Goal: Find specific page/section: Find specific page/section

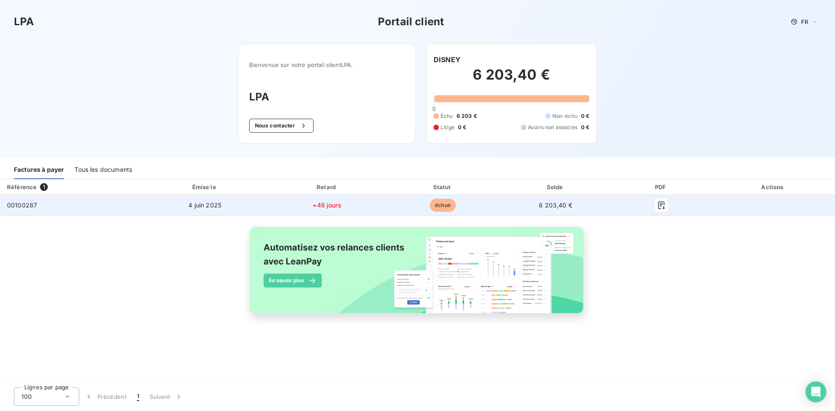
click at [501, 204] on td "6 203,40 €" at bounding box center [555, 205] width 111 height 21
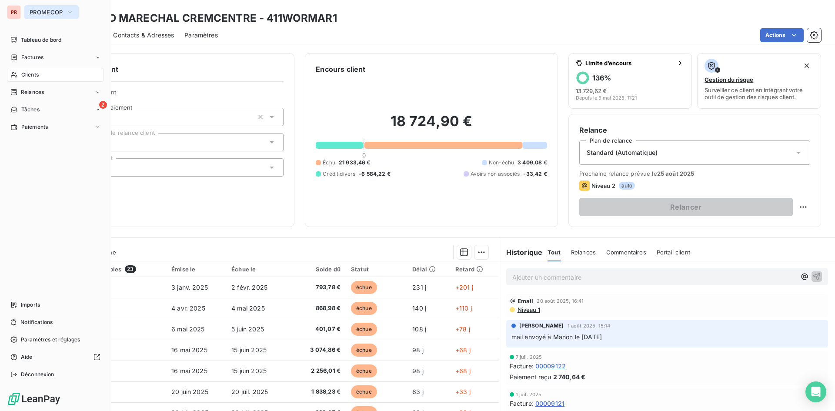
click at [47, 10] on span "PROMECOP" at bounding box center [47, 12] width 34 height 7
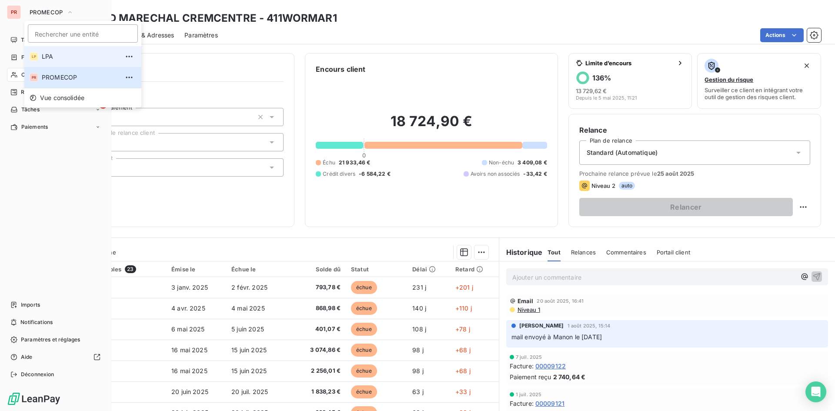
click at [59, 60] on span "LPA" at bounding box center [80, 56] width 77 height 9
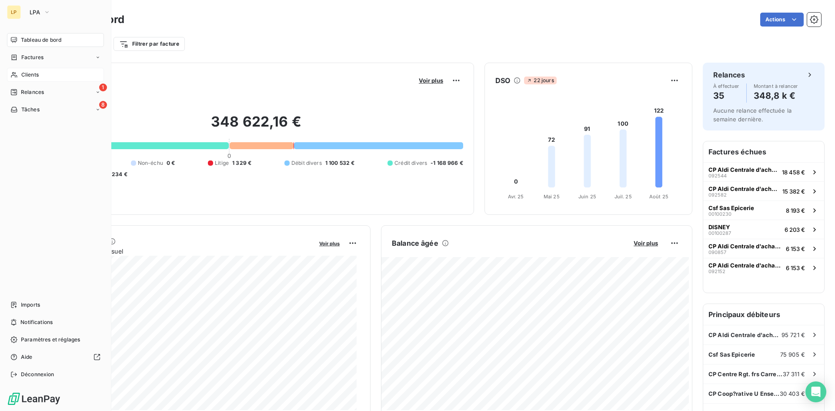
click at [17, 70] on div "Clients" at bounding box center [55, 75] width 97 height 14
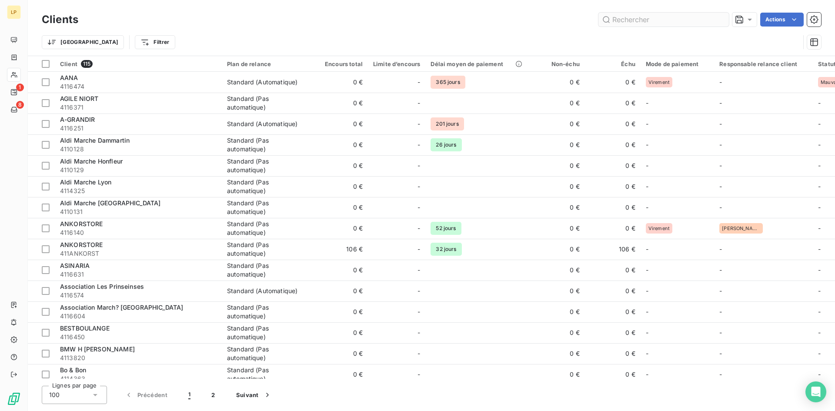
drag, startPoint x: 651, startPoint y: 20, endPoint x: 623, endPoint y: 19, distance: 27.9
click at [623, 19] on input "text" at bounding box center [664, 20] width 131 height 14
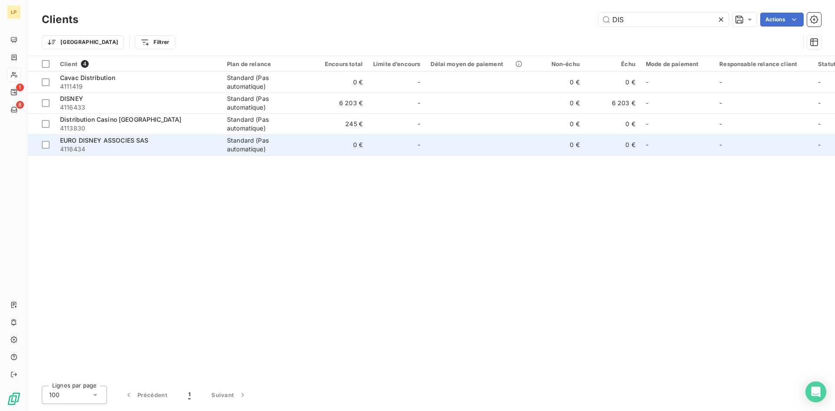
type input "DIS"
click at [135, 149] on span "4116434" at bounding box center [138, 149] width 157 height 9
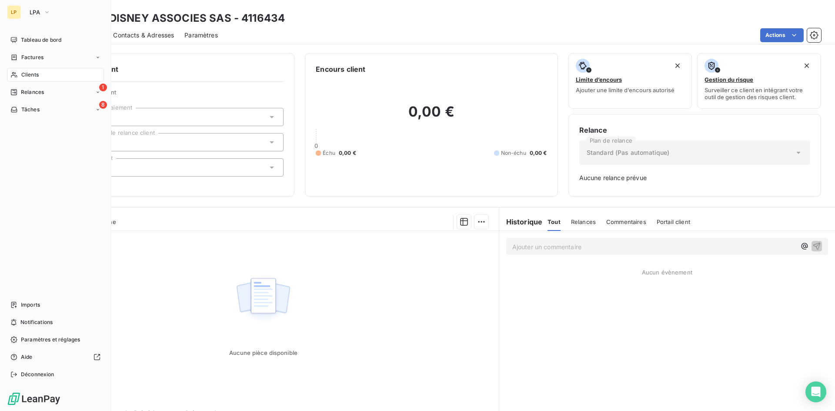
click at [44, 77] on div "Clients" at bounding box center [55, 75] width 97 height 14
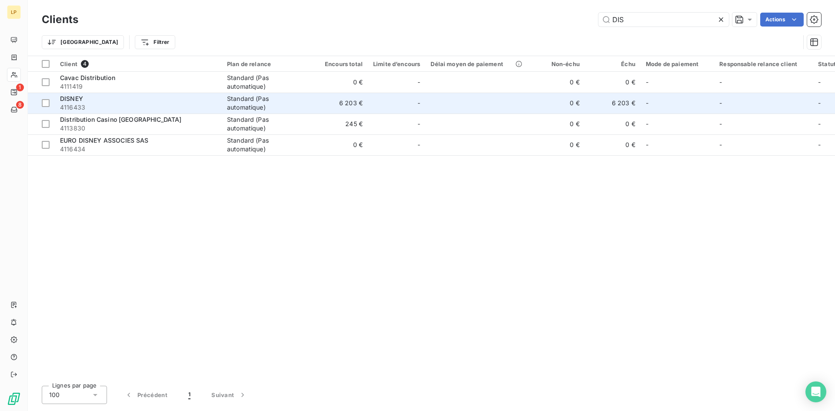
click at [173, 100] on div "DISNEY" at bounding box center [138, 98] width 157 height 9
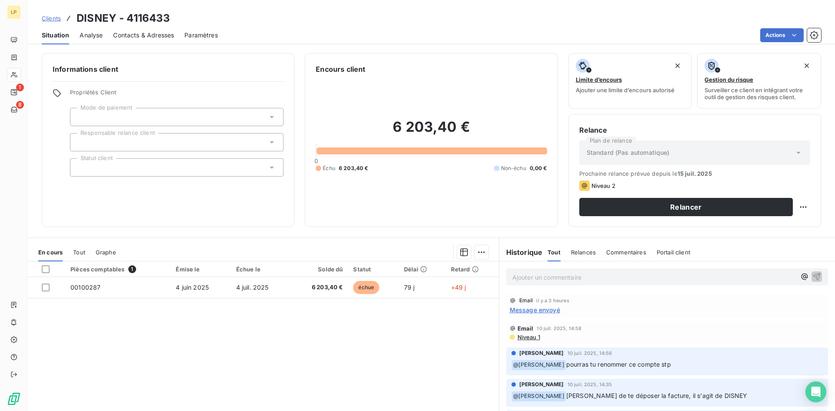
click at [539, 282] on p "Ajouter un commentaire ﻿" at bounding box center [655, 277] width 284 height 11
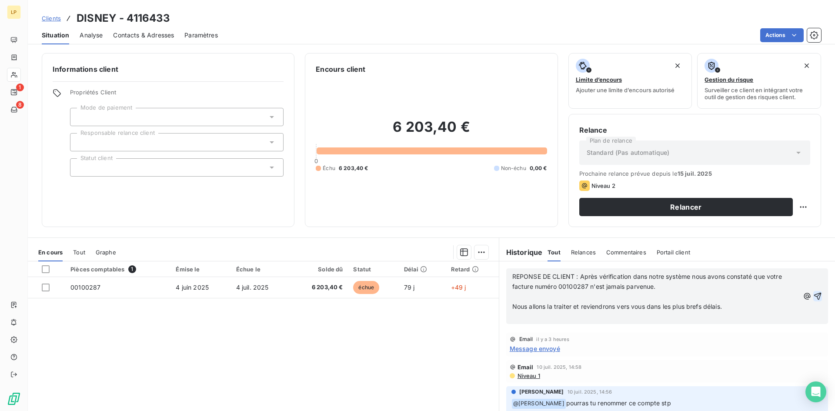
click at [814, 296] on icon "button" at bounding box center [817, 296] width 7 height 7
